Goal: Transaction & Acquisition: Purchase product/service

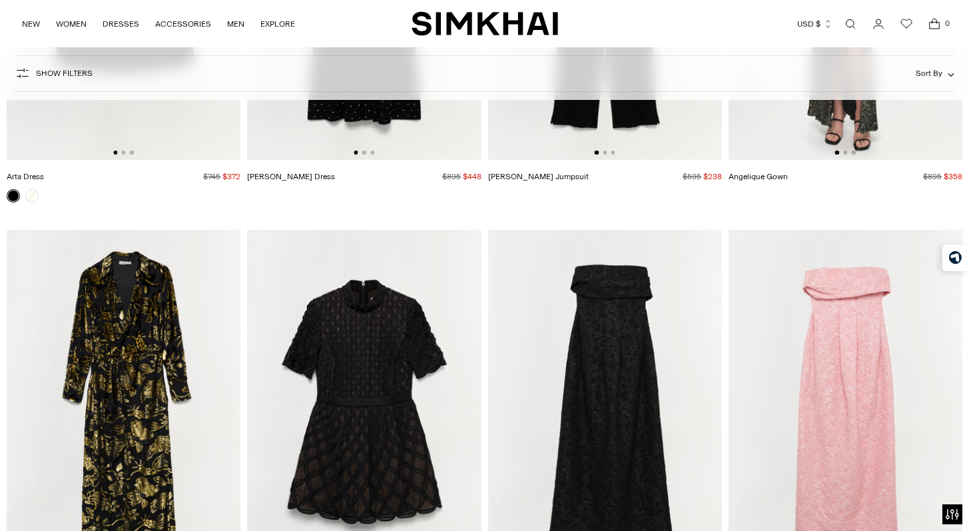
scroll to position [8511, 0]
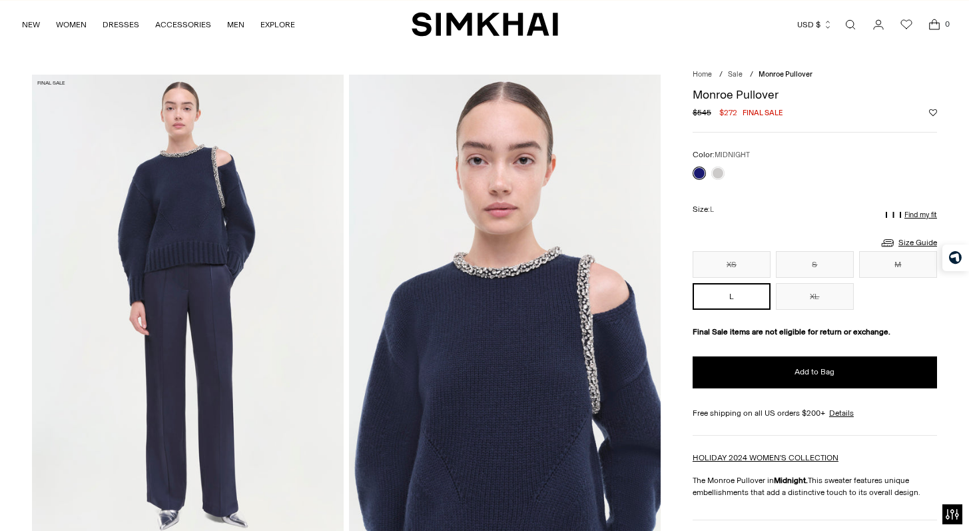
scroll to position [9, 0]
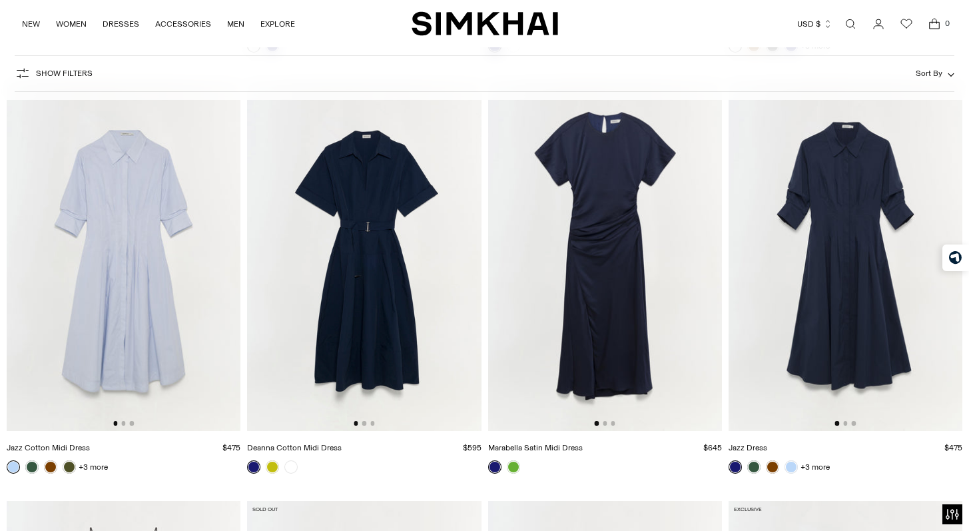
scroll to position [6837, 0]
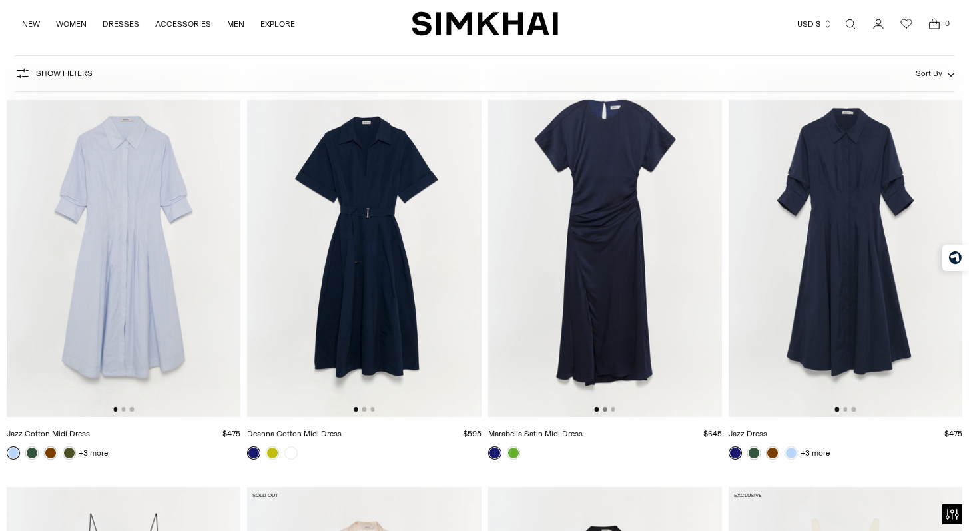
click at [605, 409] on button "Go to slide 2" at bounding box center [605, 409] width 4 height 4
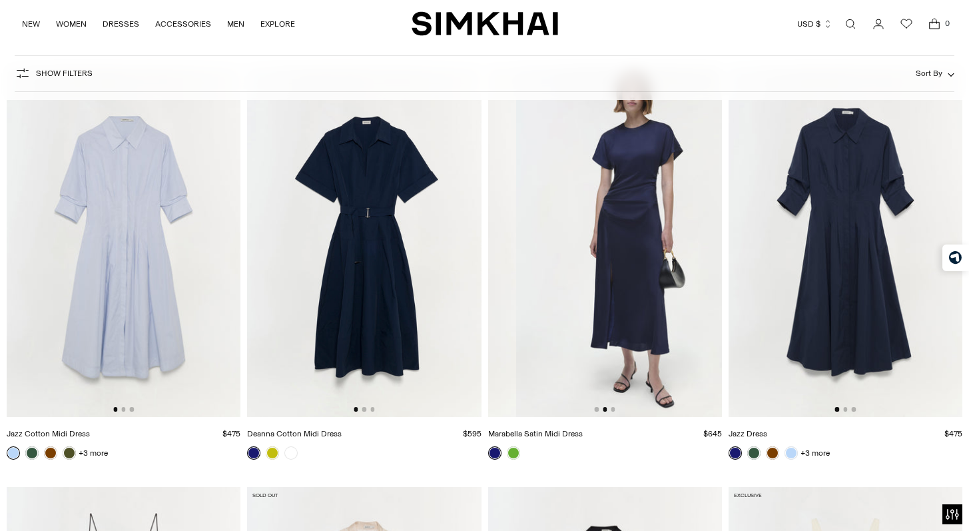
scroll to position [0, 234]
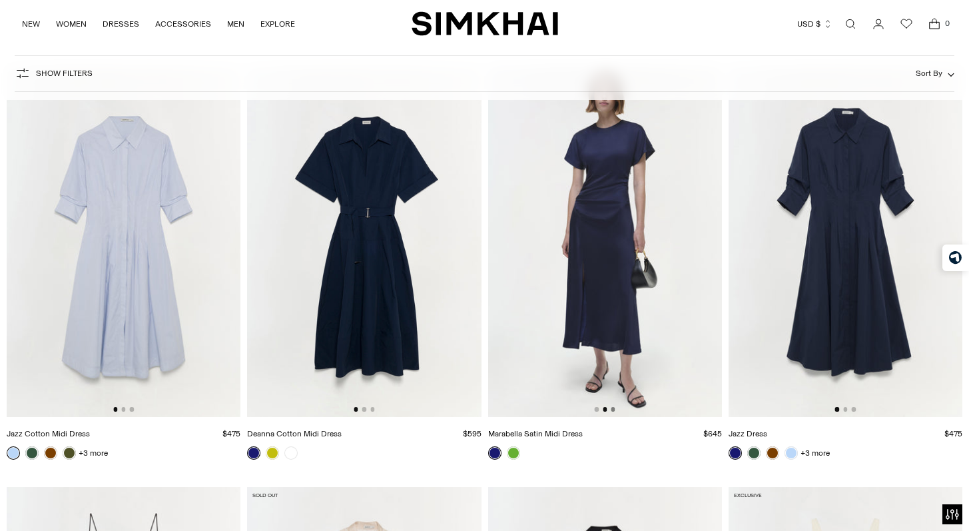
click at [612, 409] on button "Go to slide 3" at bounding box center [612, 409] width 4 height 4
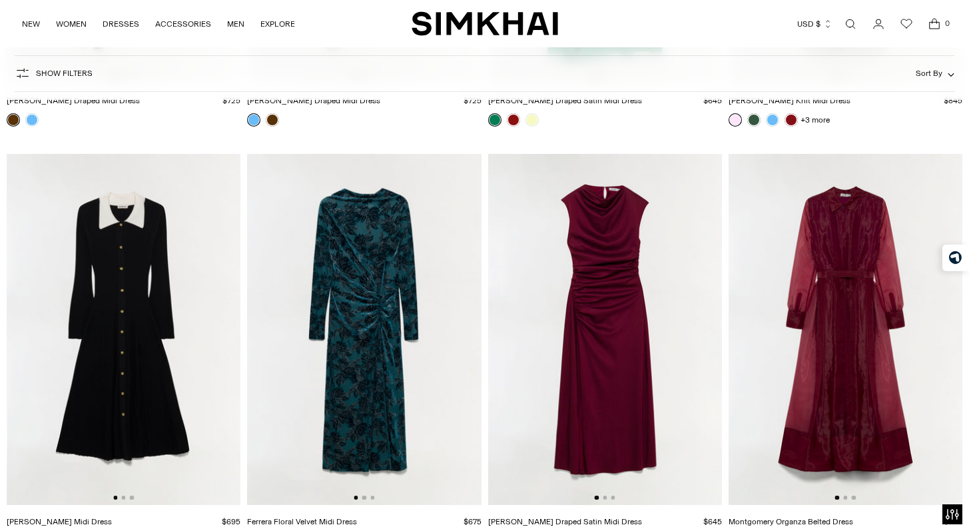
scroll to position [9560, 0]
